Goal: Task Accomplishment & Management: Manage account settings

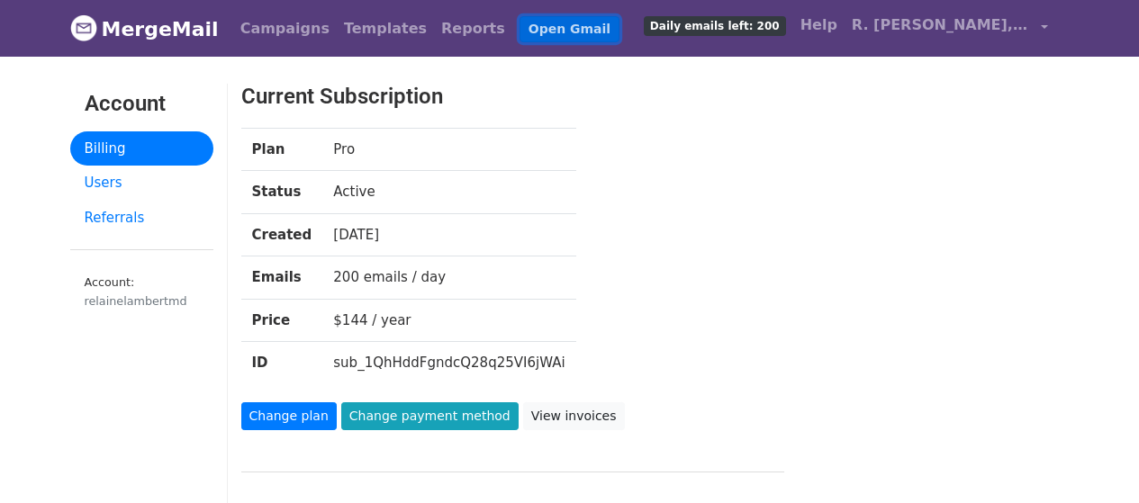
click at [520, 27] on link "Open Gmail" at bounding box center [570, 29] width 100 height 26
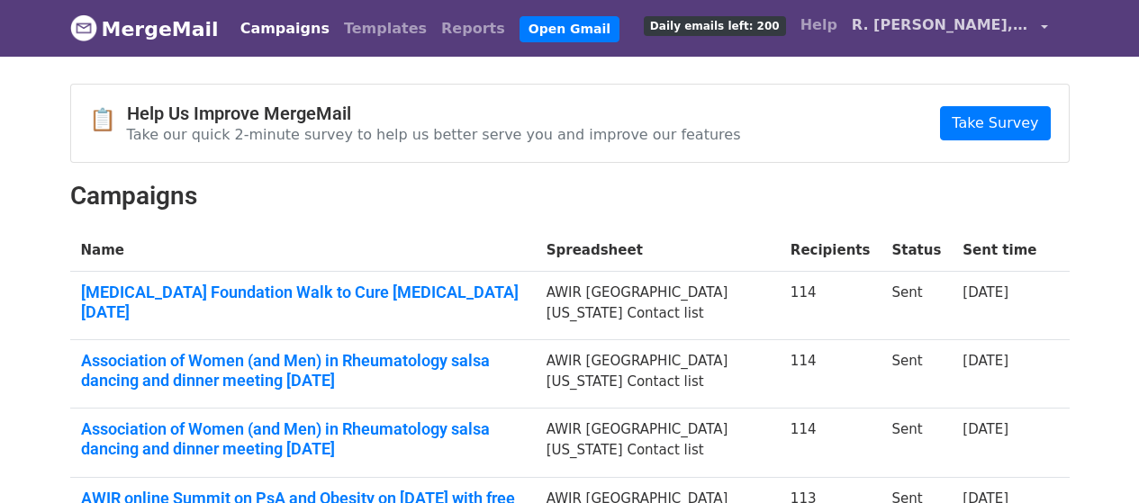
click at [991, 30] on span "R. [PERSON_NAME], MD" at bounding box center [942, 25] width 180 height 22
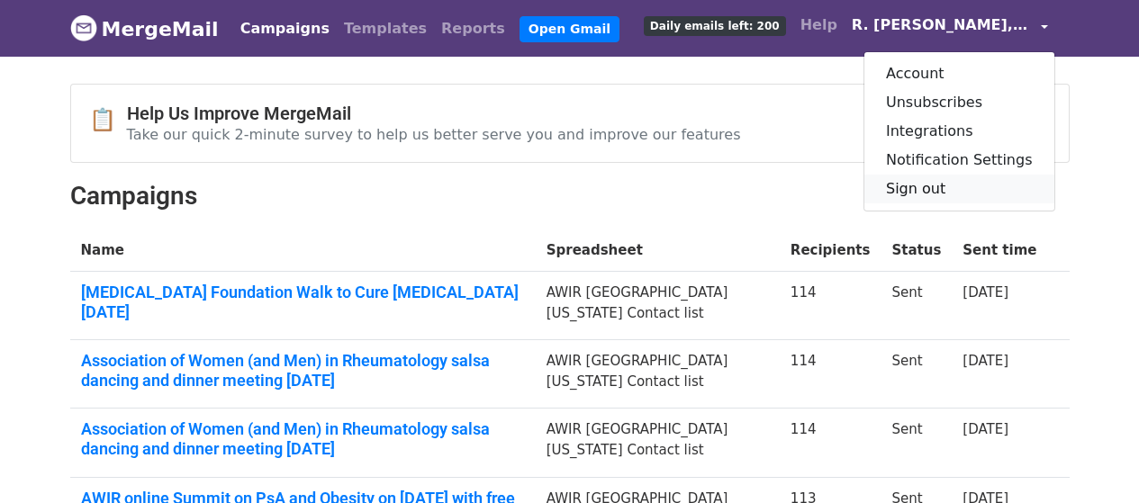
click at [946, 190] on link "Sign out" at bounding box center [959, 189] width 190 height 29
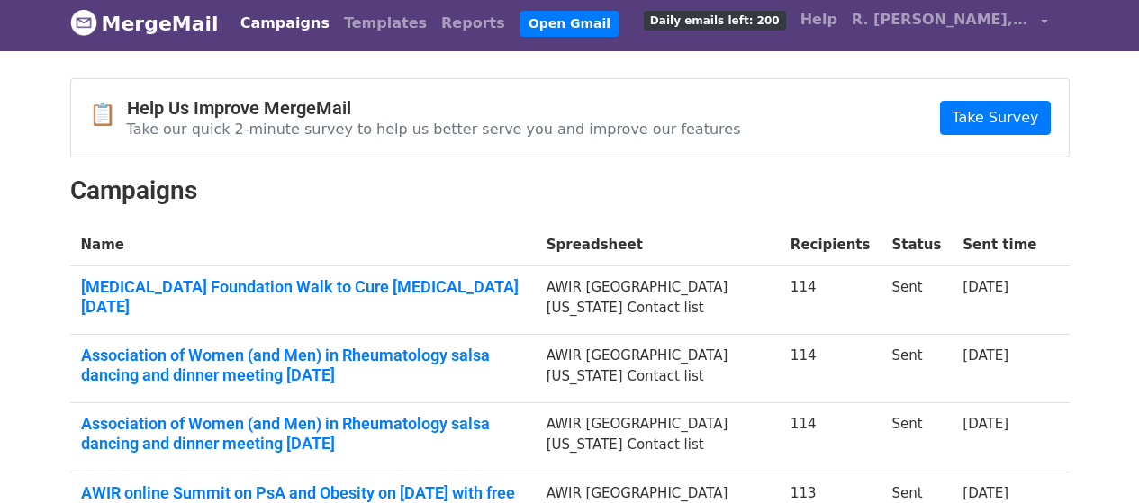
scroll to position [5, 0]
click at [601, 174] on div "📋 Help Us Improve MergeMail Take our quick 2-minute survey to help us better se…" at bounding box center [570, 428] width 1026 height 701
click at [687, 183] on h2 "Campaigns" at bounding box center [569, 191] width 999 height 31
click at [759, 221] on div "📋 Help Us Improve MergeMail Take our quick 2-minute survey to help us better se…" at bounding box center [570, 428] width 1026 height 701
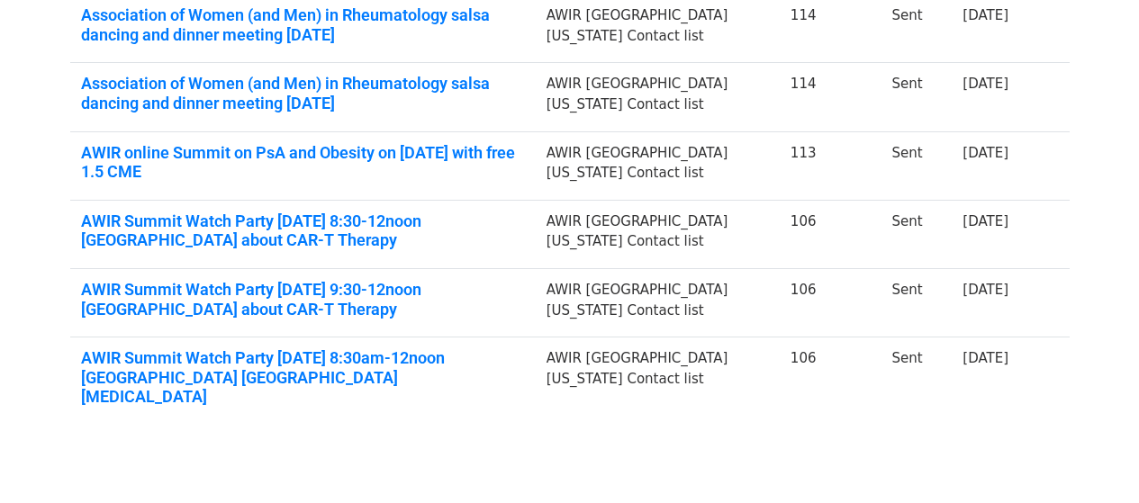
scroll to position [402, 0]
